Goal: Complete application form

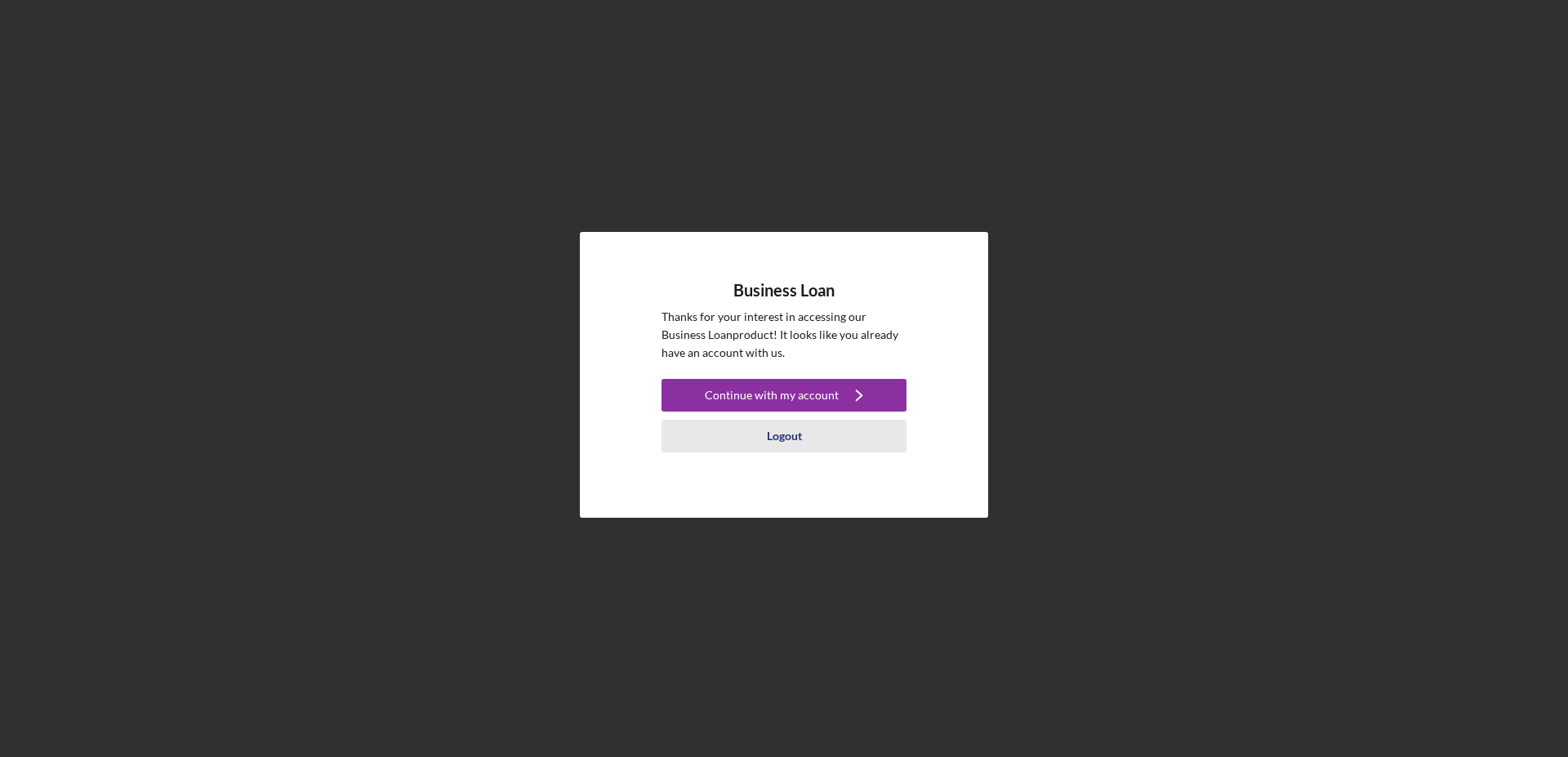
click at [780, 434] on div "Logout" at bounding box center [784, 436] width 35 height 33
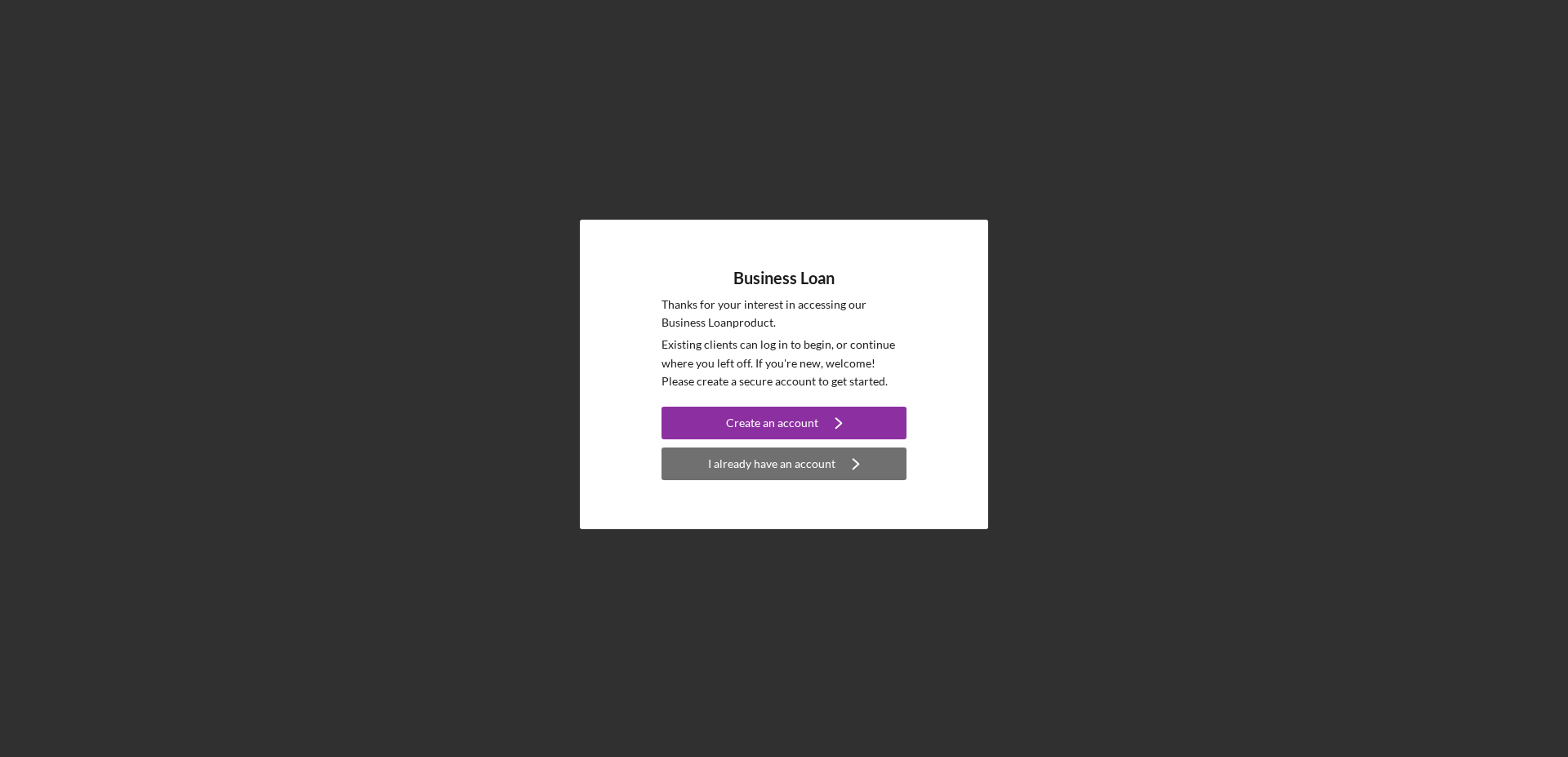
click at [773, 465] on div "I already have an account" at bounding box center [771, 464] width 127 height 33
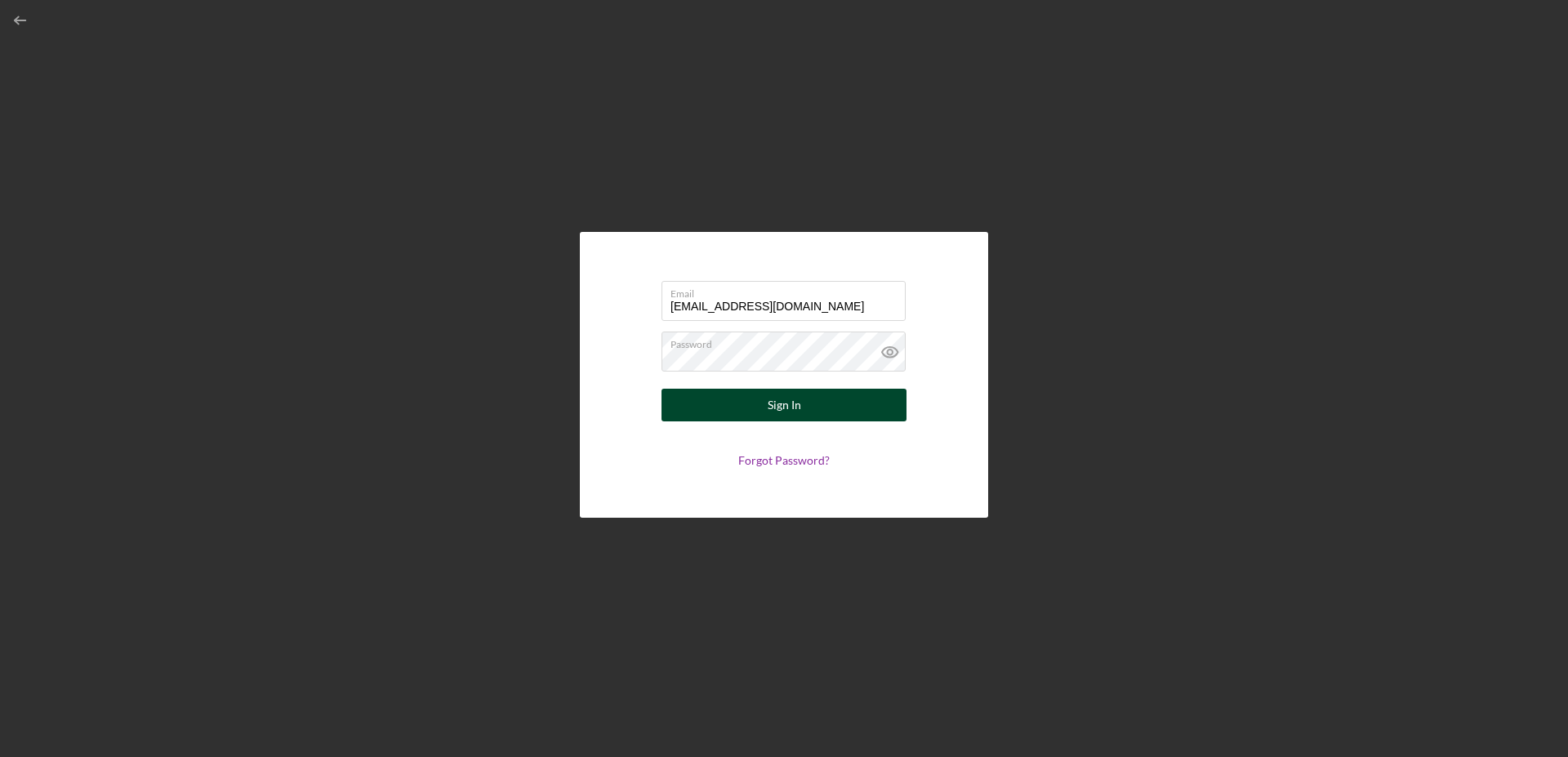
type input "sandyjohns1964@gmail.com"
click at [761, 406] on button "Sign In" at bounding box center [784, 405] width 245 height 33
